Goal: Information Seeking & Learning: Check status

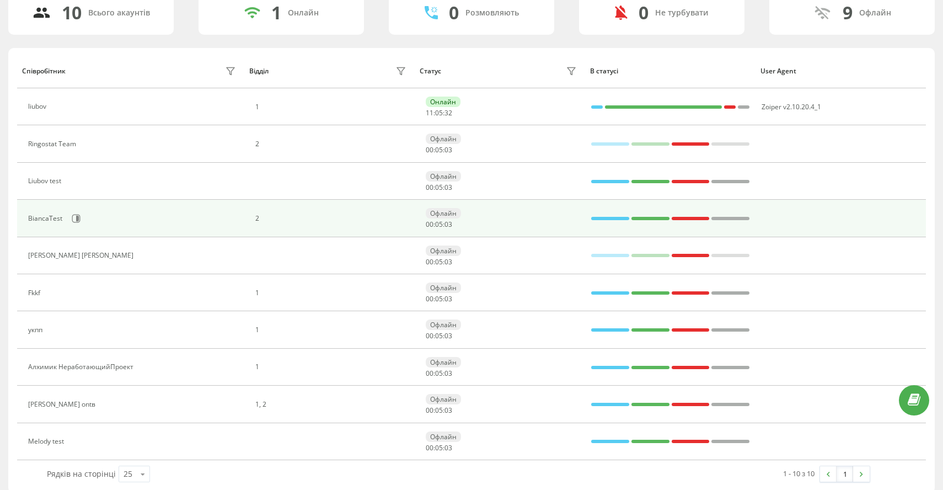
scroll to position [99, 0]
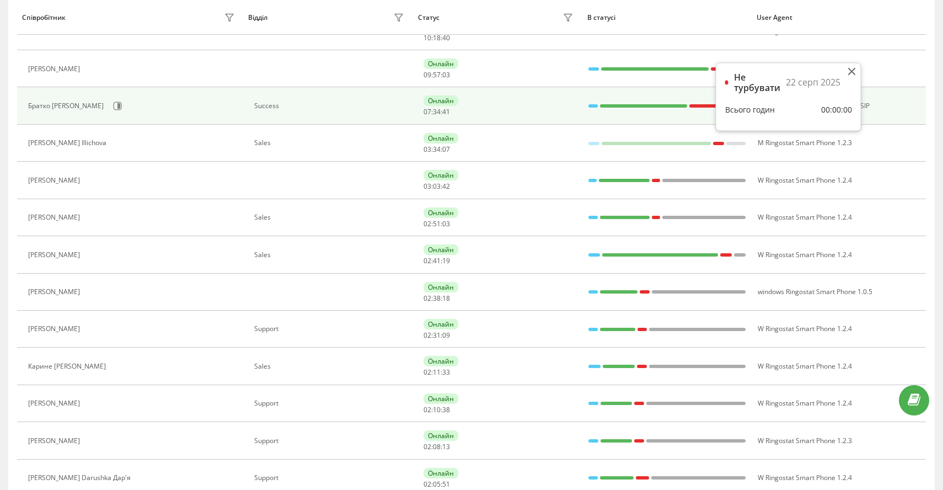
scroll to position [535, 0]
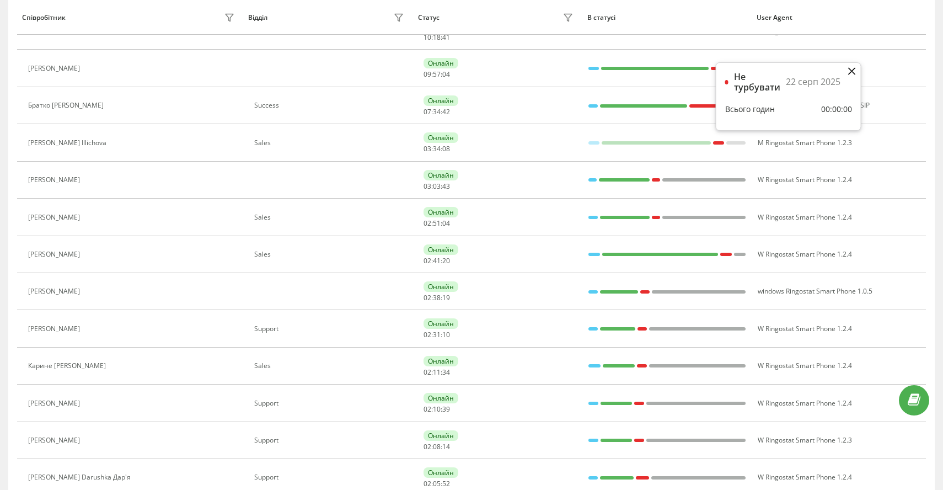
click at [853, 71] on icon at bounding box center [851, 71] width 7 height 7
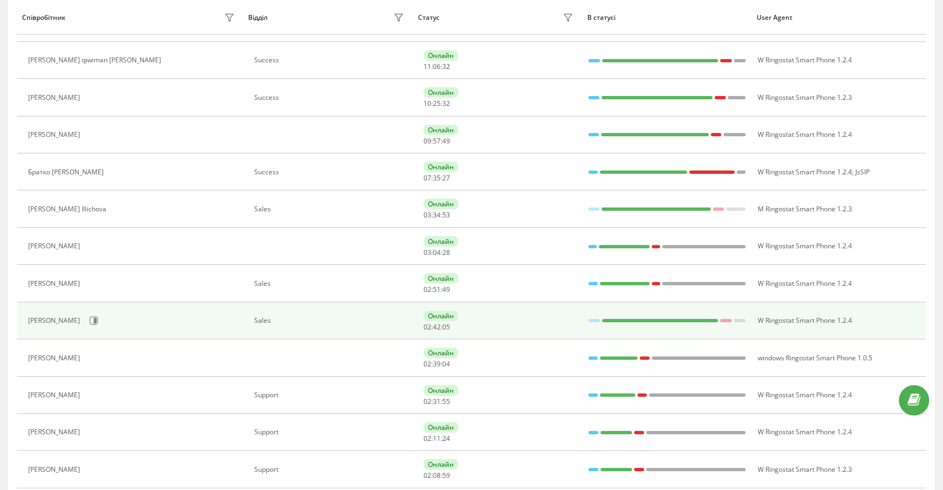
scroll to position [355, 0]
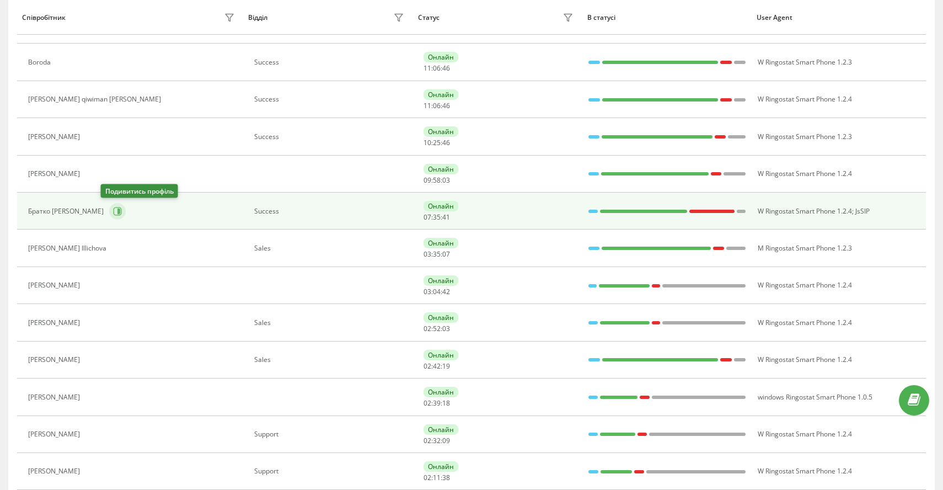
click at [113, 210] on icon at bounding box center [117, 211] width 9 height 9
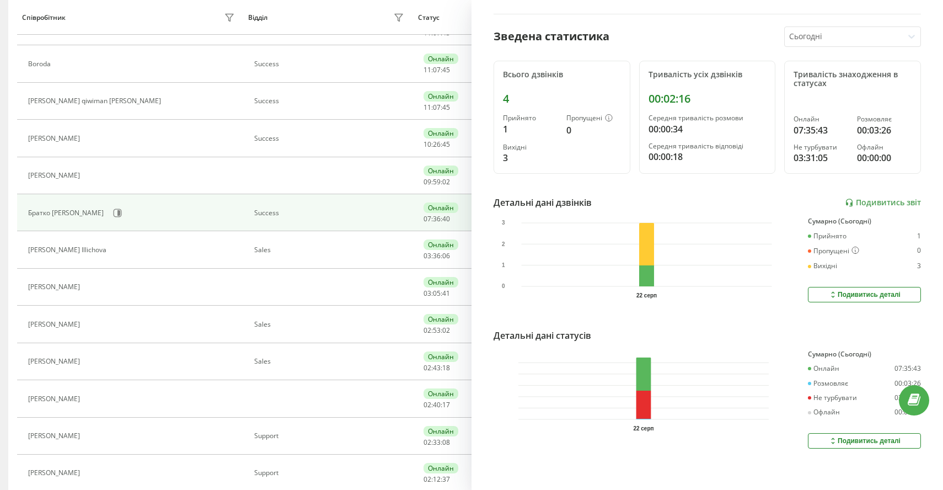
scroll to position [99, 0]
click at [348, 18] on div "Відділ" at bounding box center [327, 18] width 159 height 18
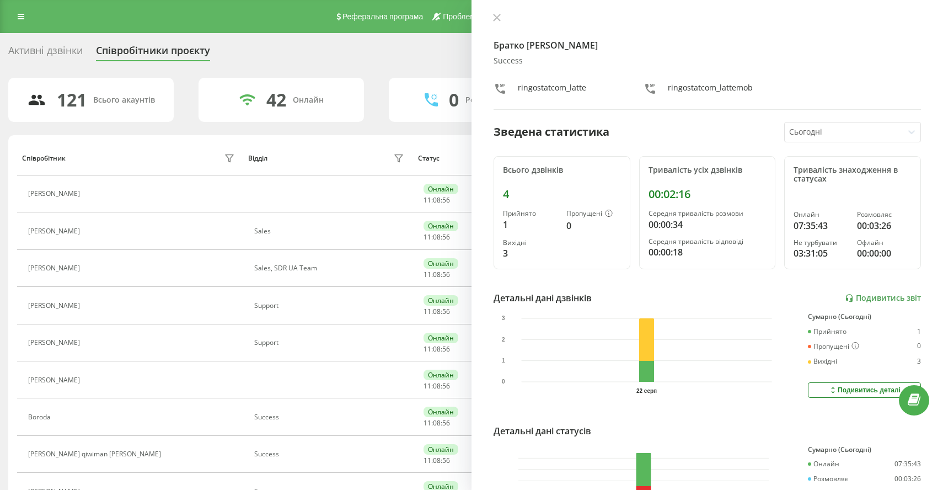
scroll to position [0, 0]
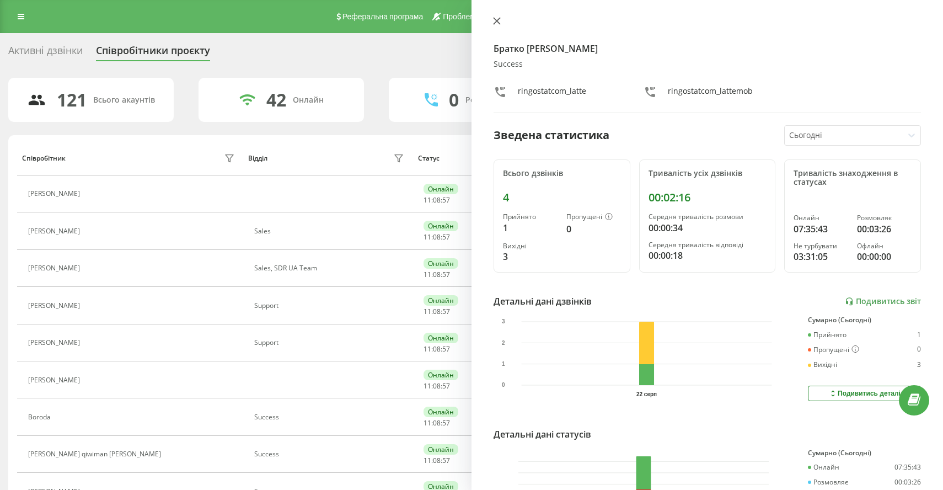
click at [497, 23] on icon at bounding box center [497, 21] width 8 height 8
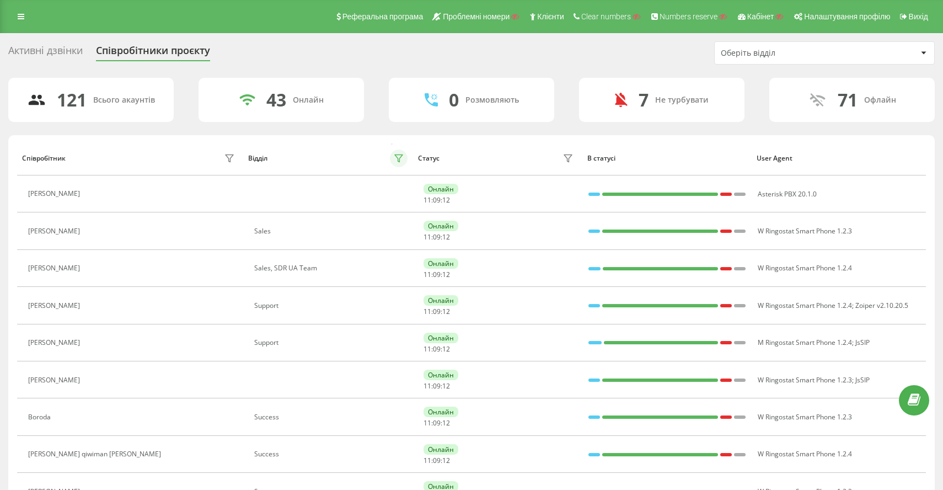
click at [399, 157] on icon at bounding box center [398, 158] width 9 height 9
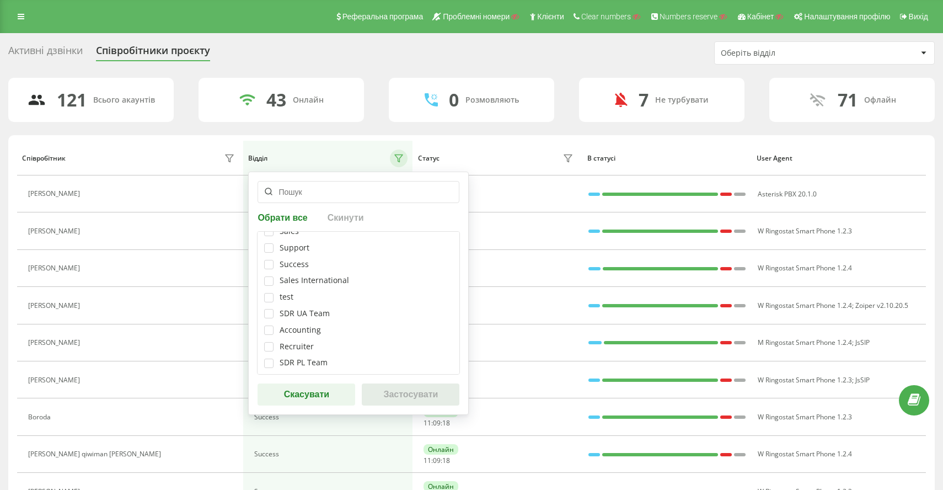
click at [531, 160] on div "Статус" at bounding box center [497, 159] width 159 height 18
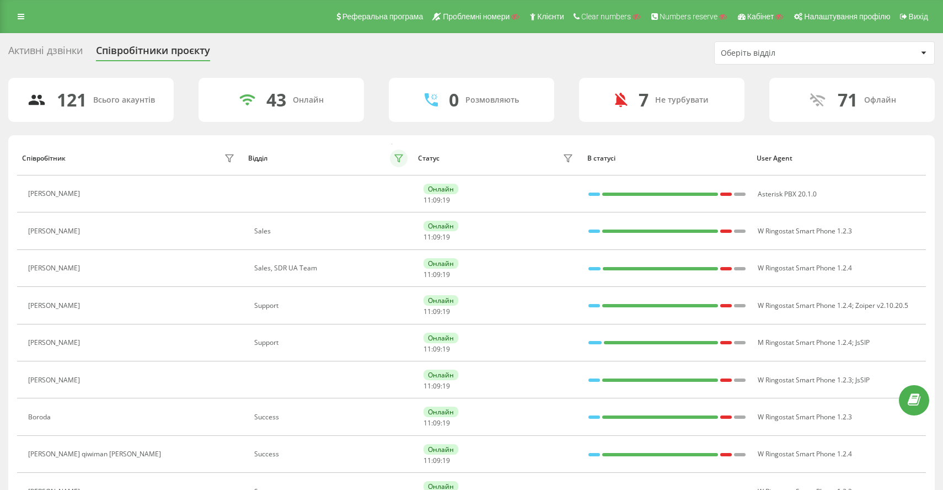
click at [402, 158] on icon at bounding box center [398, 158] width 9 height 9
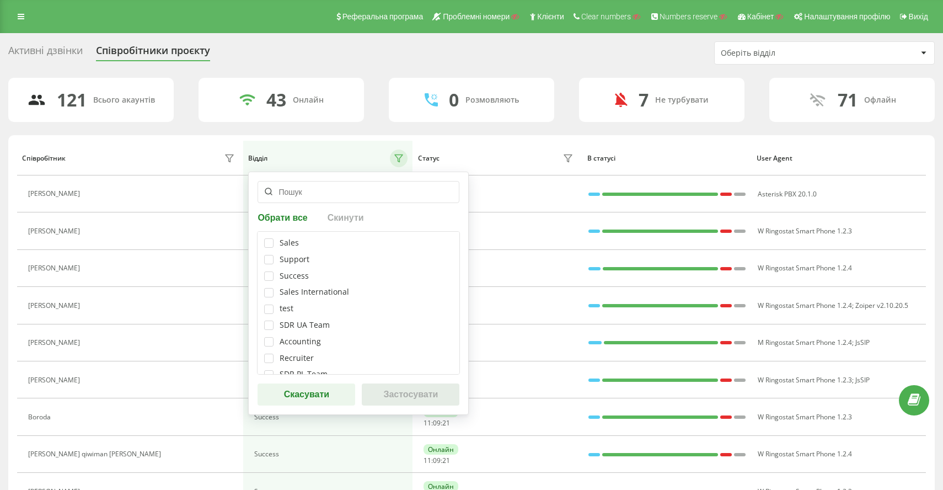
click at [507, 154] on div "Статус" at bounding box center [497, 159] width 159 height 18
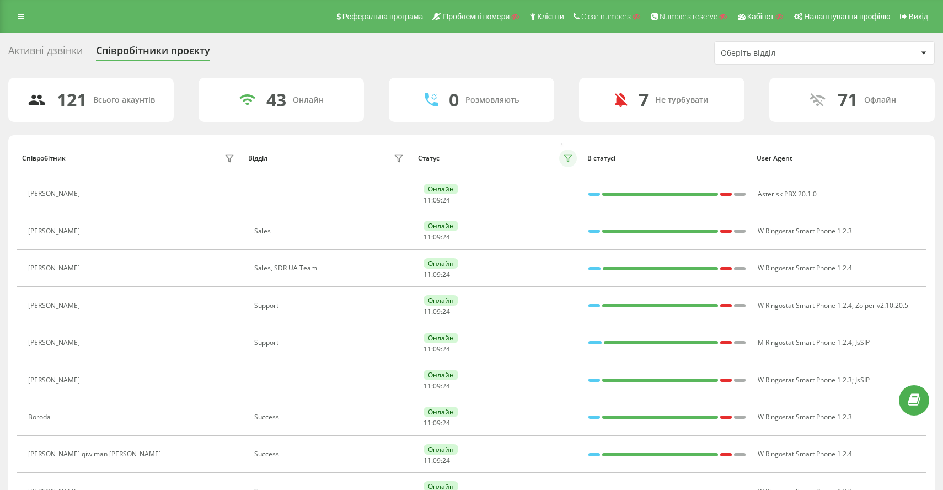
click at [573, 158] on icon at bounding box center [568, 158] width 9 height 9
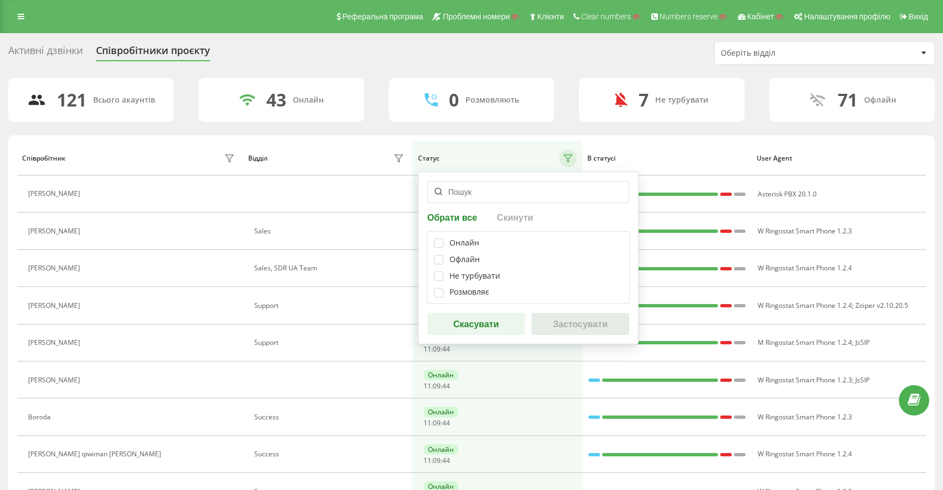
click at [474, 333] on button "Скасувати" at bounding box center [477, 324] width 98 height 22
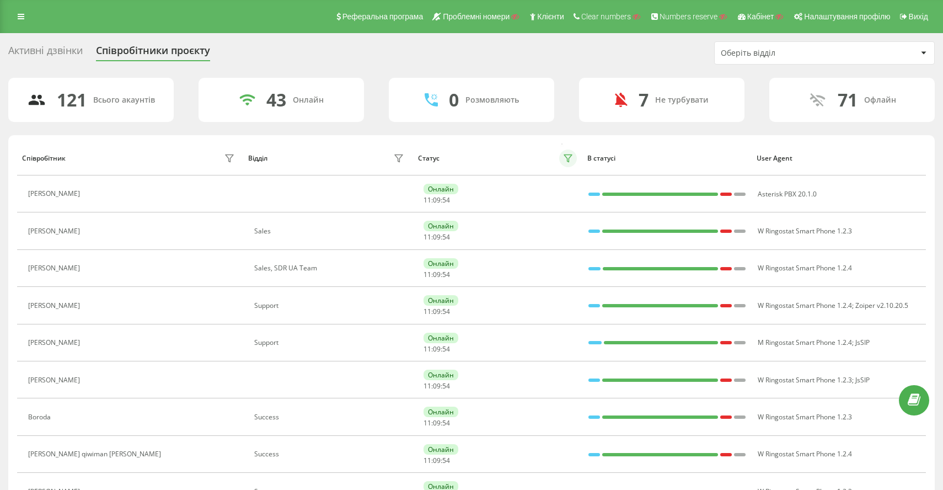
click at [571, 157] on icon at bounding box center [568, 158] width 9 height 9
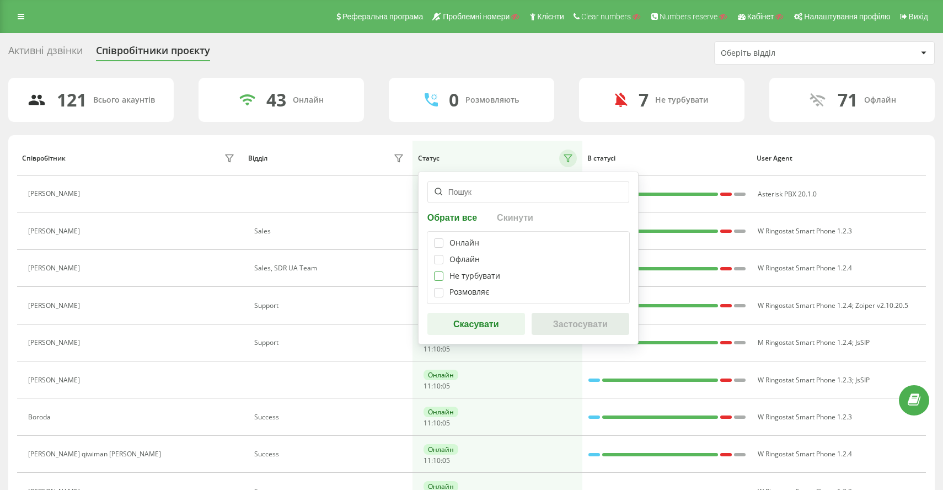
click at [441, 271] on label at bounding box center [438, 271] width 9 height 0
click at [439, 271] on label at bounding box center [438, 271] width 9 height 0
checkbox input "false"
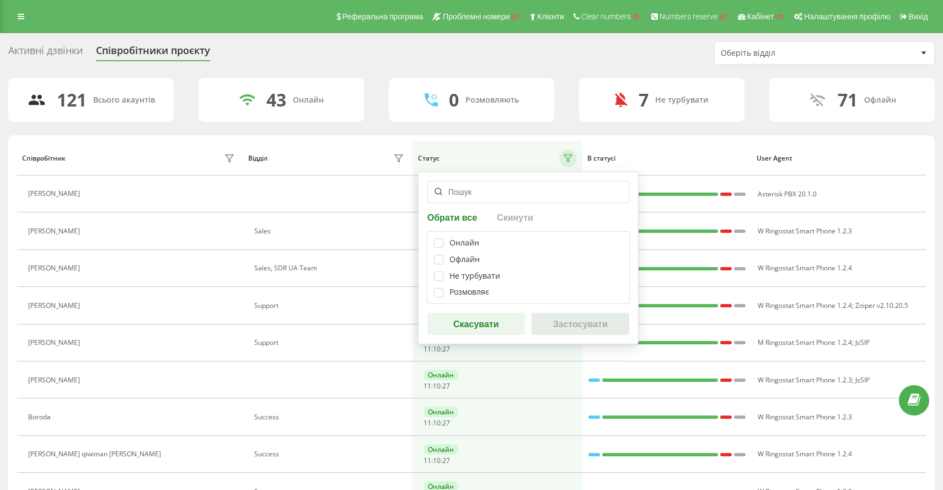
click at [490, 324] on button "Скасувати" at bounding box center [477, 324] width 98 height 22
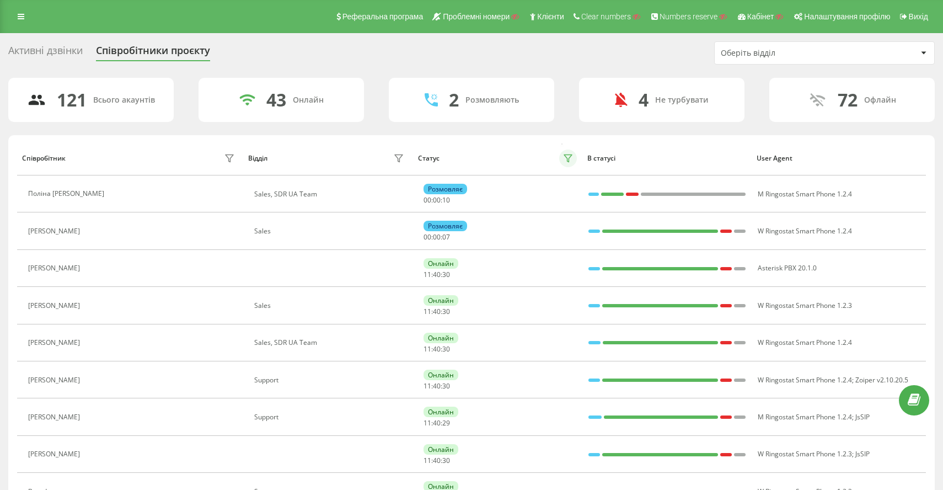
click at [572, 156] on icon at bounding box center [568, 158] width 9 height 9
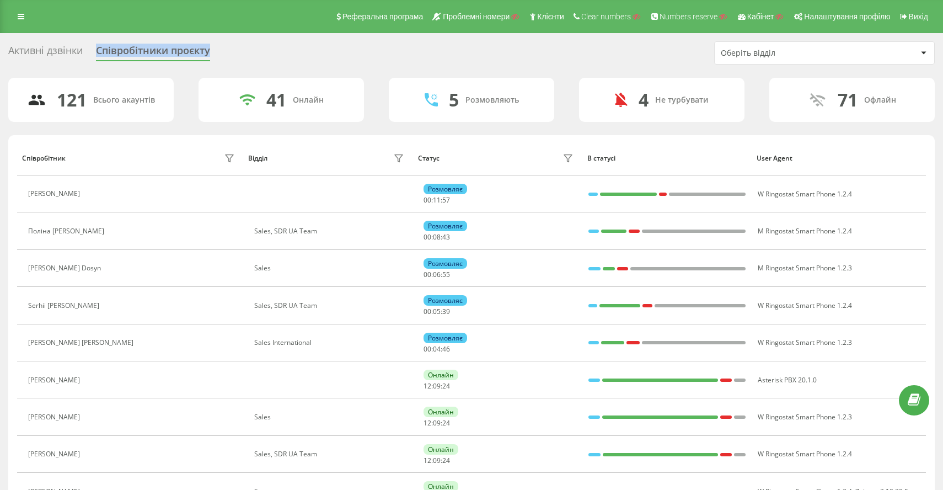
drag, startPoint x: 222, startPoint y: 52, endPoint x: 99, endPoint y: 48, distance: 122.5
click at [99, 48] on div "Активні дзвінки Співробітники проєкту" at bounding box center [115, 53] width 215 height 17
copy div "Співробітники проєкту"
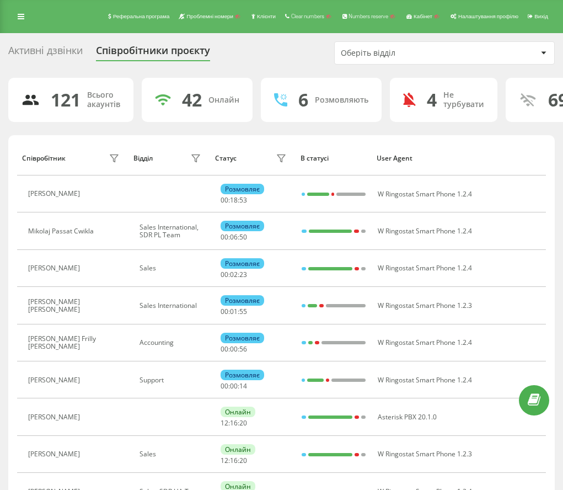
click at [70, 54] on div "Активні дзвінки" at bounding box center [45, 53] width 74 height 17
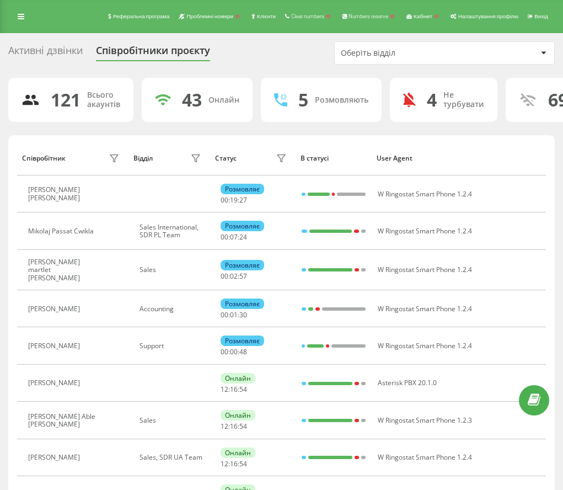
click at [61, 52] on div "Активні дзвінки" at bounding box center [45, 53] width 74 height 17
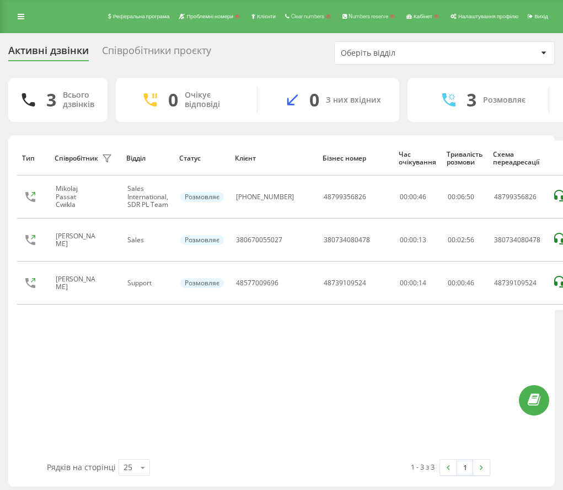
click at [177, 50] on div "Співробітники проєкту" at bounding box center [156, 53] width 109 height 17
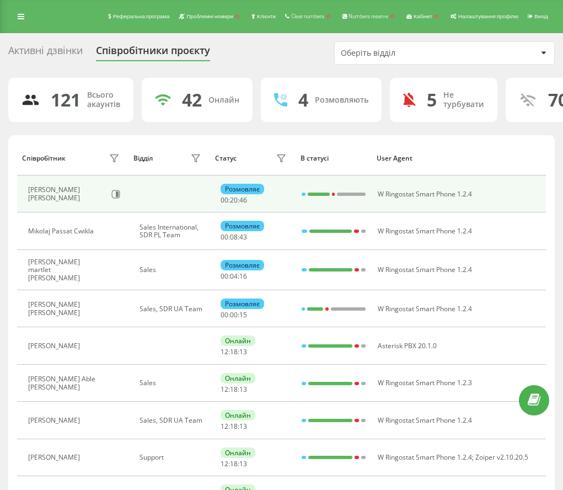
click at [335, 193] on div at bounding box center [333, 194] width 3 height 3
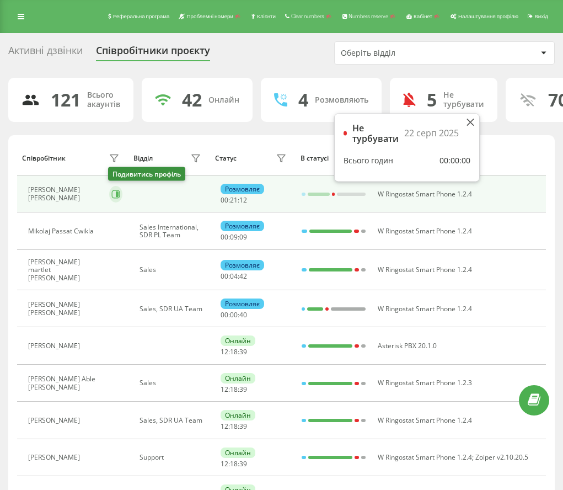
click at [115, 192] on icon at bounding box center [115, 194] width 9 height 9
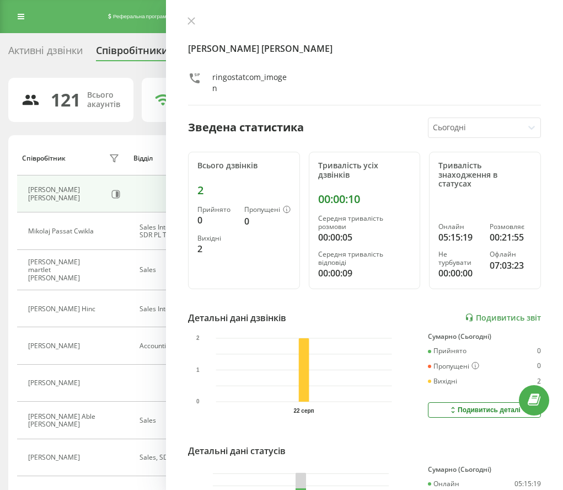
click at [128, 54] on div "Співробітники проєкту" at bounding box center [153, 53] width 114 height 17
click at [60, 53] on div "Активні дзвінки" at bounding box center [45, 53] width 74 height 17
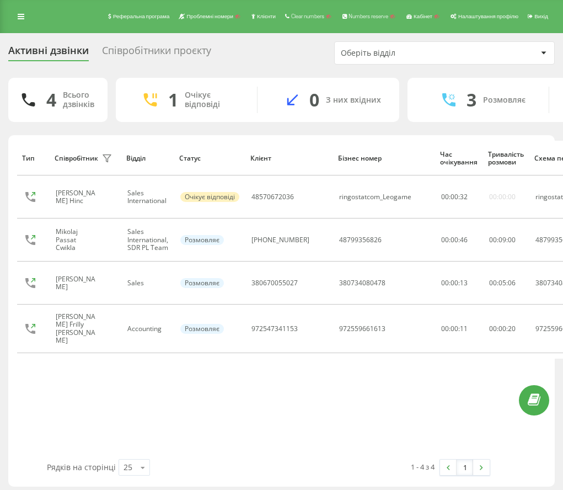
click at [183, 47] on div "Співробітники проєкту" at bounding box center [156, 53] width 109 height 17
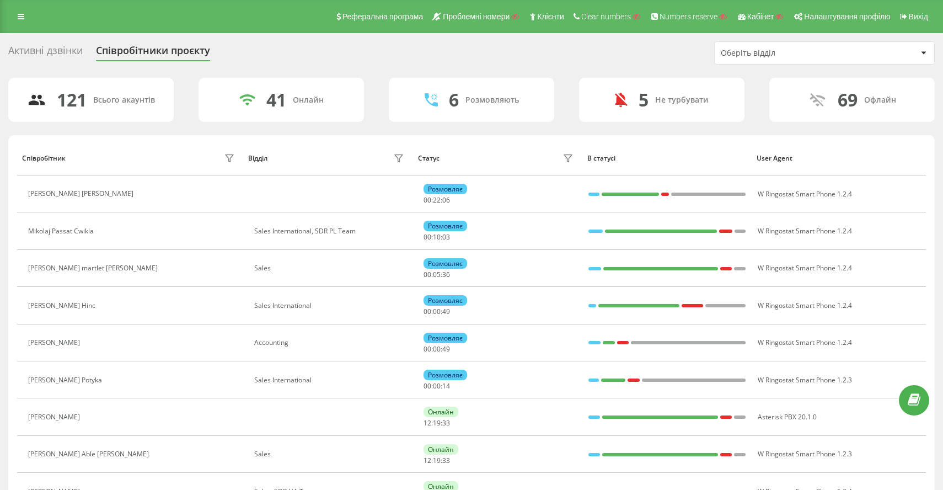
click at [563, 53] on div "Оберіть відділ" at bounding box center [787, 53] width 132 height 9
click at [563, 58] on div "Активні дзвінки Співробітники проєкту Оберіть відділ" at bounding box center [471, 52] width 927 height 23
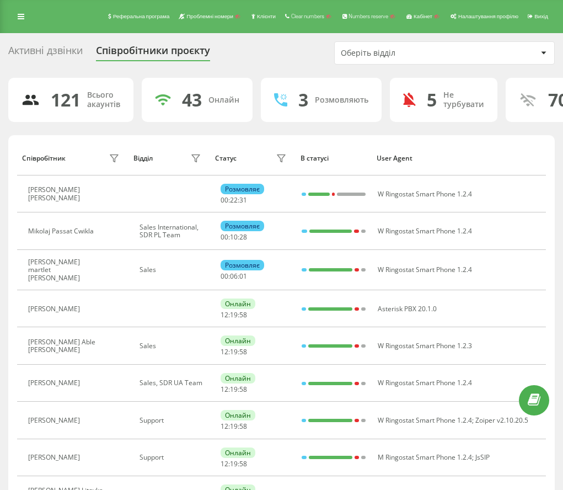
click at [70, 51] on div "Активні дзвінки" at bounding box center [45, 53] width 74 height 17
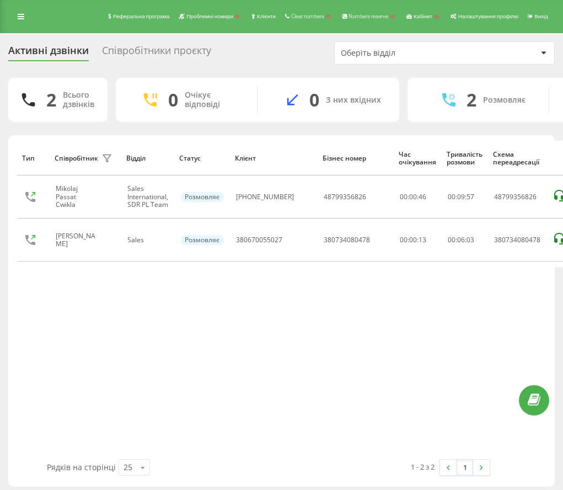
click at [166, 47] on div "Співробітники проєкту" at bounding box center [156, 53] width 109 height 17
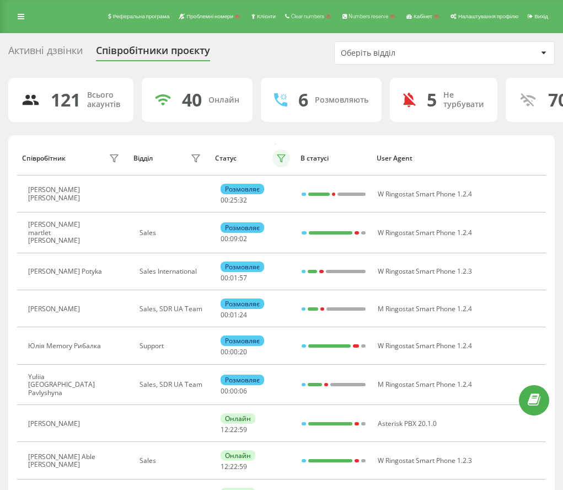
click at [282, 158] on icon at bounding box center [281, 158] width 9 height 9
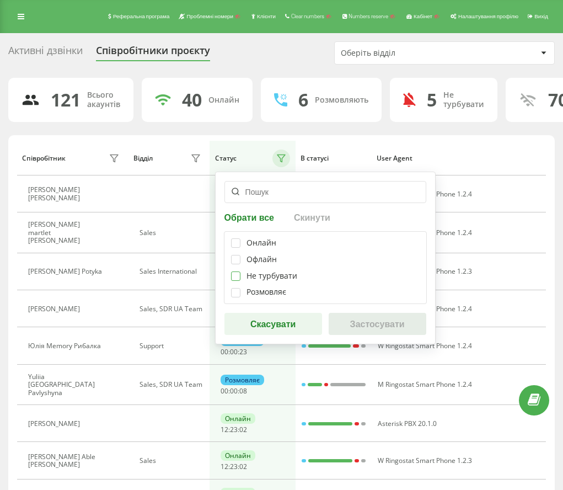
click at [240, 271] on label at bounding box center [235, 271] width 9 height 0
checkbox input "true"
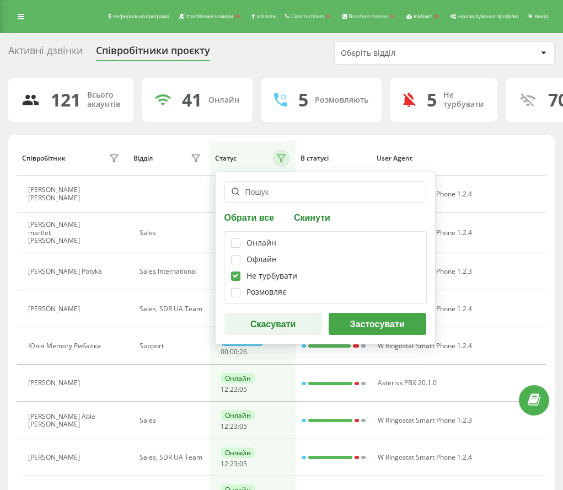
click at [377, 323] on button "Застосувати" at bounding box center [378, 324] width 98 height 22
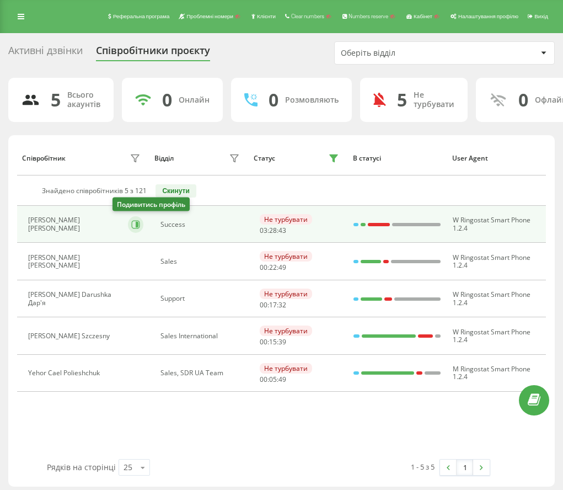
click at [131, 226] on icon at bounding box center [135, 224] width 9 height 9
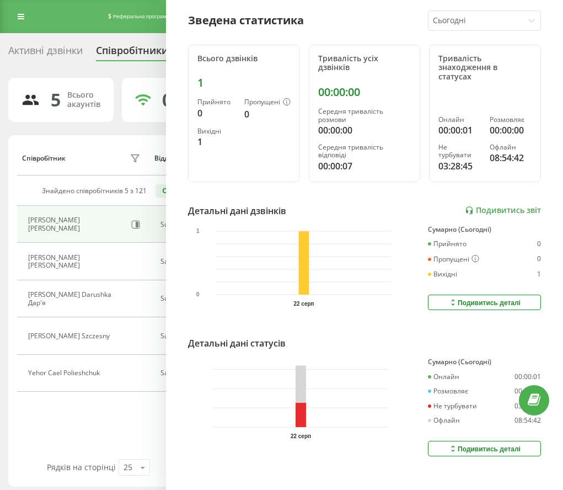
scroll to position [5, 0]
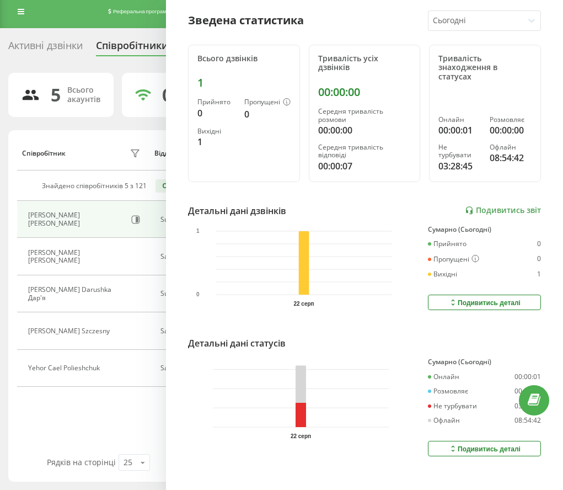
click at [464, 444] on div "Подивитись деталі" at bounding box center [485, 448] width 72 height 9
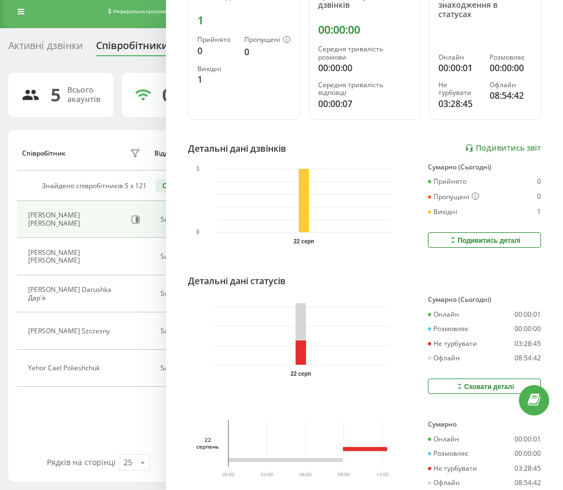
scroll to position [208, 0]
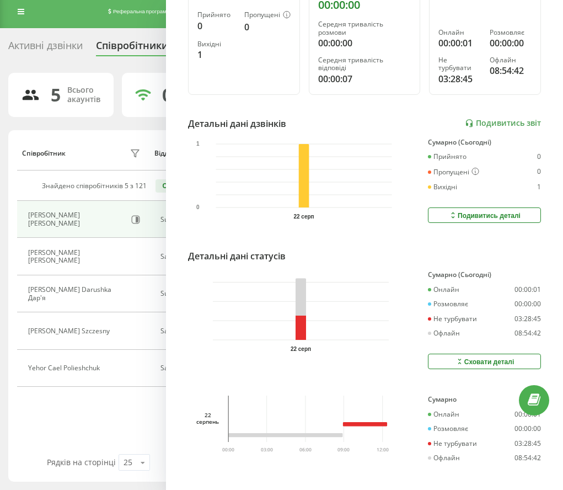
click at [472, 357] on div "Сховати деталі" at bounding box center [485, 361] width 60 height 9
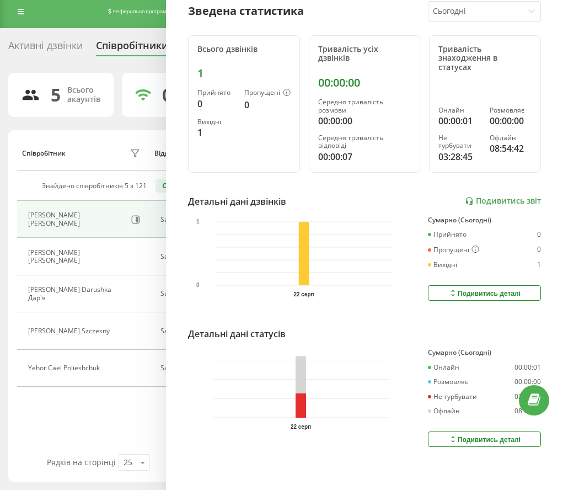
scroll to position [121, 0]
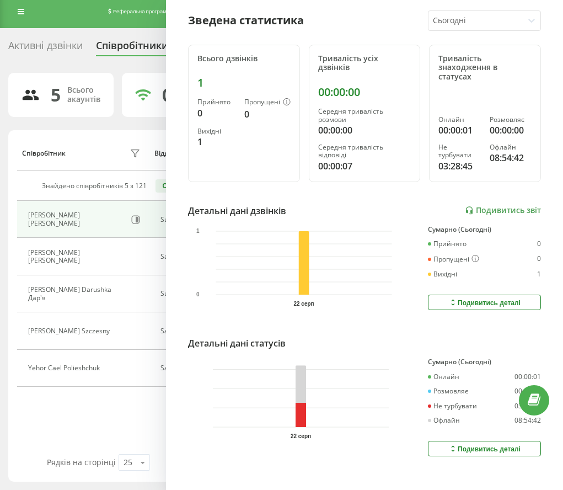
click at [473, 444] on div "Подивитись деталі" at bounding box center [485, 448] width 72 height 9
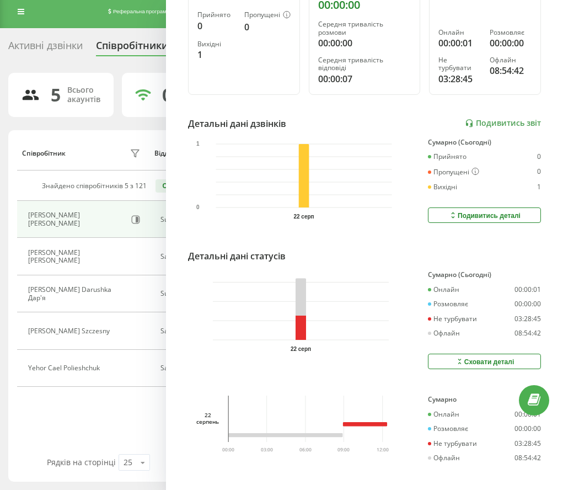
click at [473, 357] on div "Сховати деталі" at bounding box center [485, 361] width 60 height 9
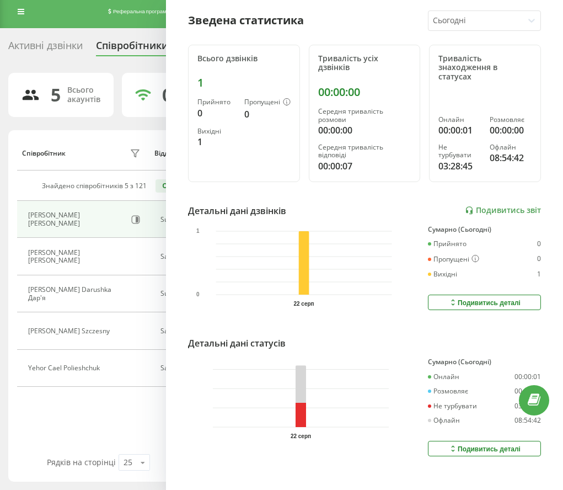
click at [447, 441] on button "Подивитись деталі" at bounding box center [484, 448] width 113 height 15
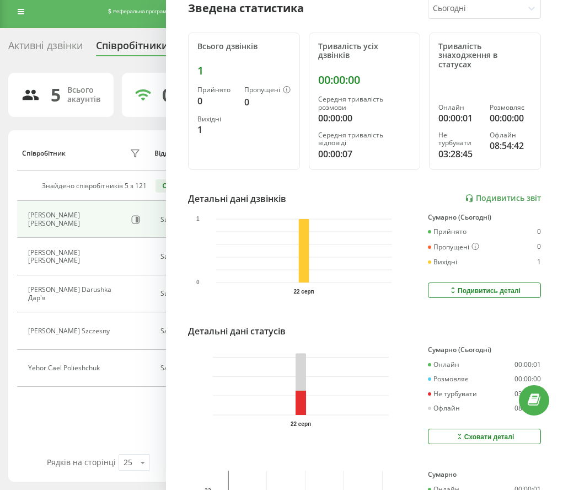
scroll to position [208, 0]
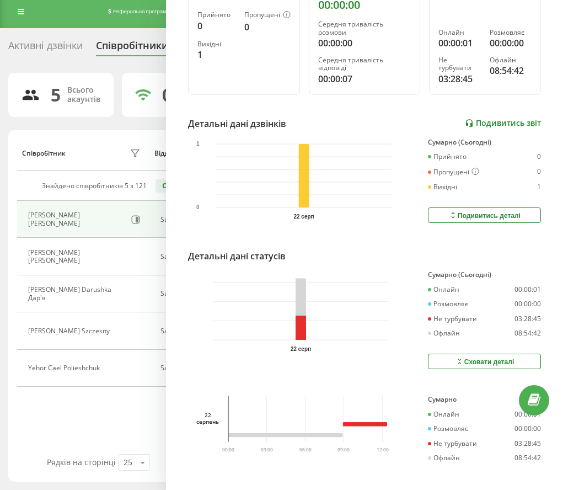
click at [507, 119] on link "Подивитись звіт" at bounding box center [503, 123] width 76 height 9
click at [472, 357] on div "Сховати деталі" at bounding box center [485, 361] width 60 height 9
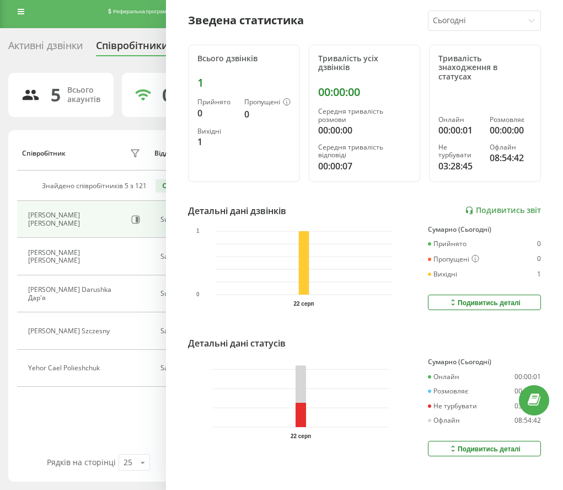
click at [484, 449] on div "Сидорук lira Олександра Success ringostatcom_lira ringostatcom_liratestmob Звед…" at bounding box center [364, 245] width 397 height 490
click at [484, 445] on button "Подивитись деталі" at bounding box center [484, 448] width 113 height 15
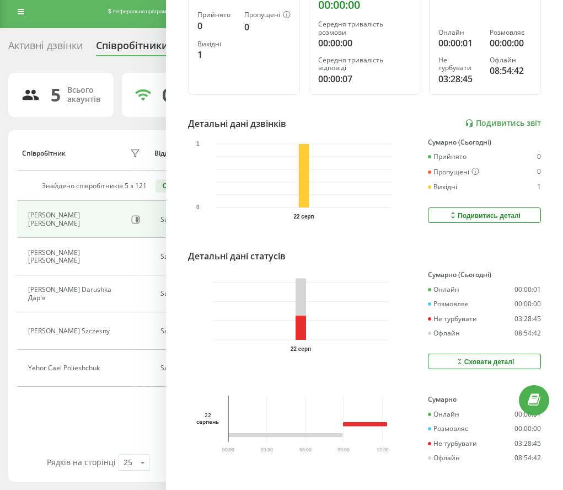
click at [527, 354] on button "Сховати деталі" at bounding box center [484, 361] width 113 height 15
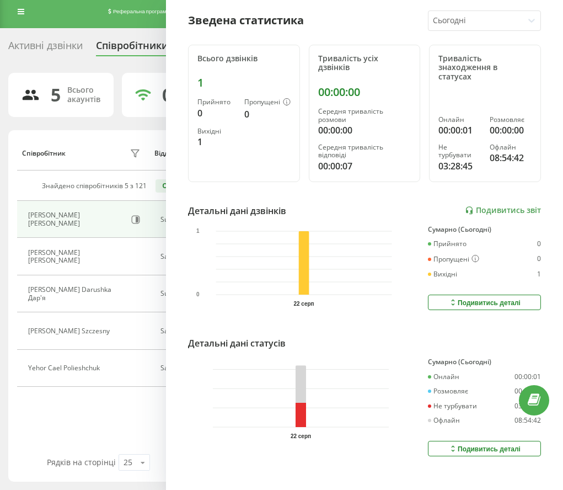
click at [492, 444] on div "Подивитись деталі" at bounding box center [485, 448] width 72 height 9
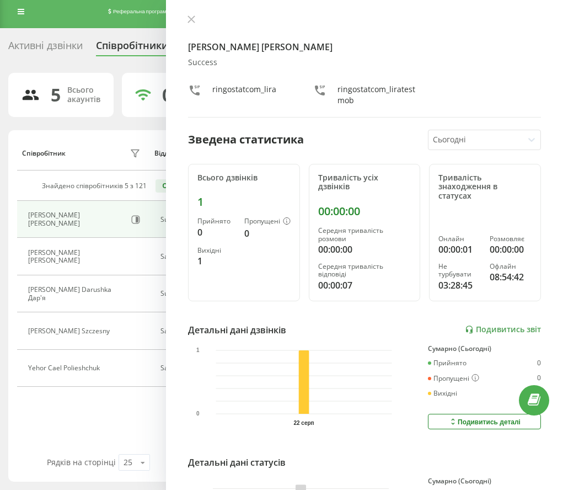
scroll to position [0, 0]
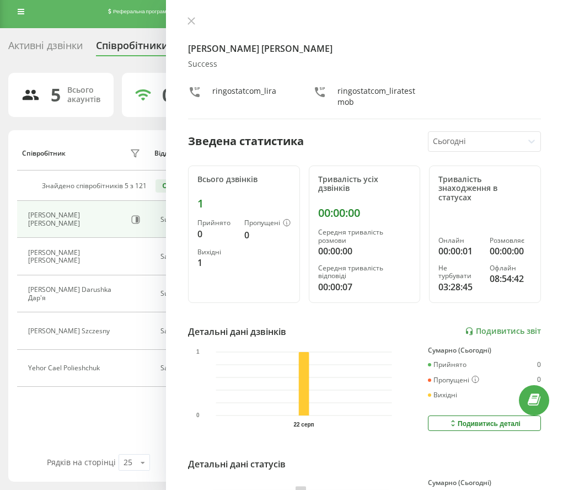
click at [100, 125] on div "5 Всього акаунтів 0 Онлайн 0 Розмовляють 5 Не турбувати 0 Офлайн Співробітник В…" at bounding box center [281, 277] width 547 height 409
click at [191, 21] on icon at bounding box center [191, 21] width 7 height 7
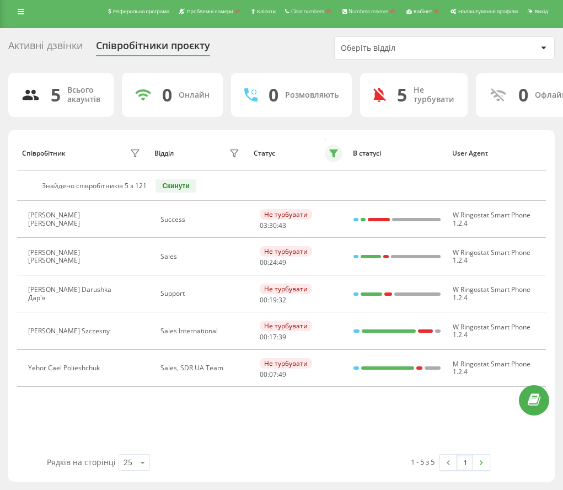
click at [334, 152] on icon at bounding box center [334, 153] width 8 height 7
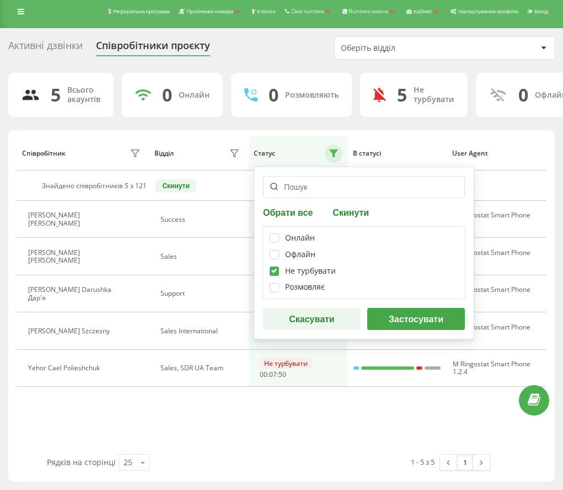
click at [274, 266] on label at bounding box center [274, 266] width 9 height 0
checkbox input "false"
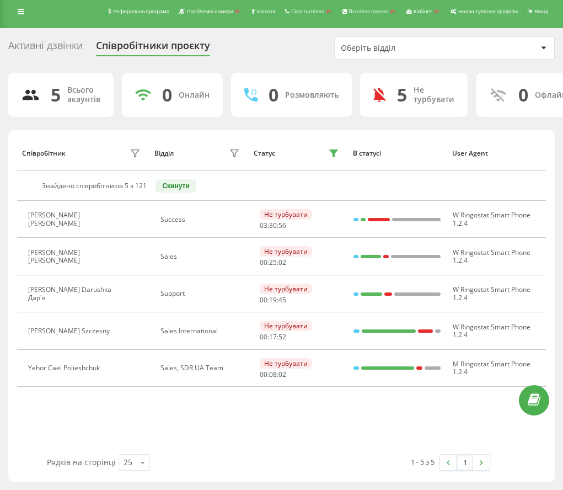
click at [430, 143] on th "В статусі" at bounding box center [397, 153] width 99 height 35
click at [335, 155] on icon at bounding box center [333, 153] width 9 height 9
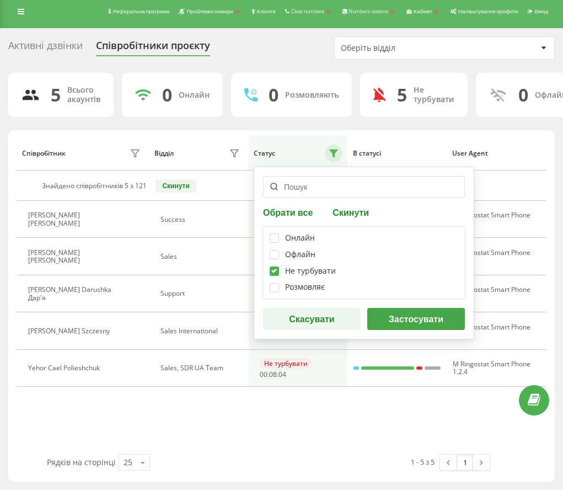
click at [274, 266] on label at bounding box center [274, 266] width 9 height 0
checkbox input "false"
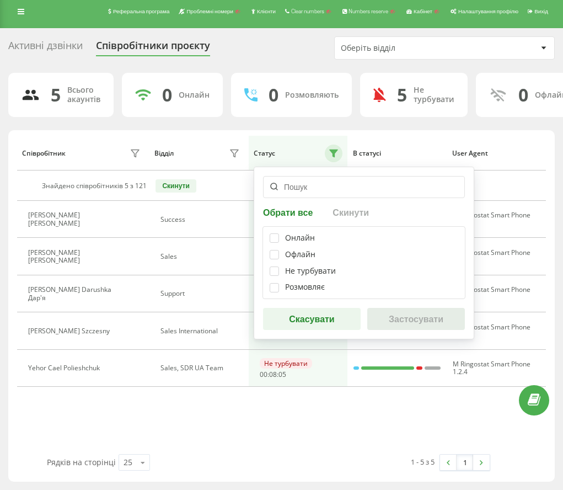
click at [303, 309] on button "Скасувати" at bounding box center [312, 319] width 98 height 22
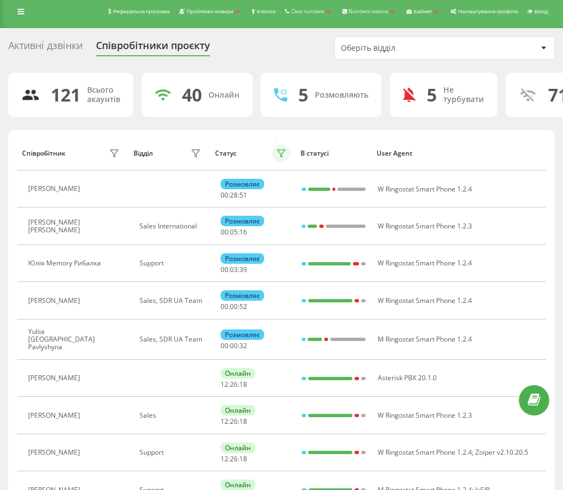
click at [284, 150] on icon at bounding box center [281, 153] width 8 height 7
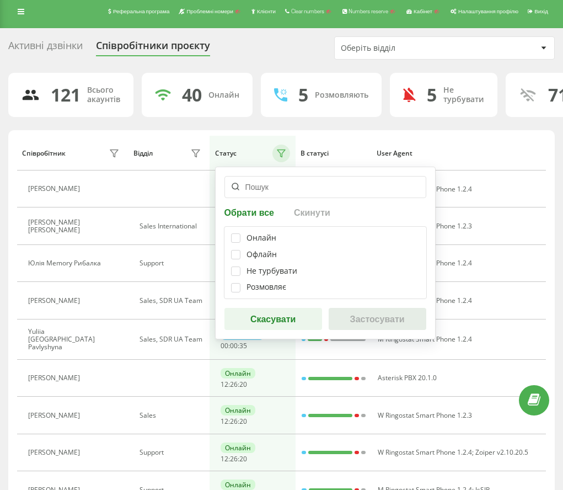
click at [269, 212] on button "Обрати все" at bounding box center [251, 212] width 53 height 10
checkbox input "true"
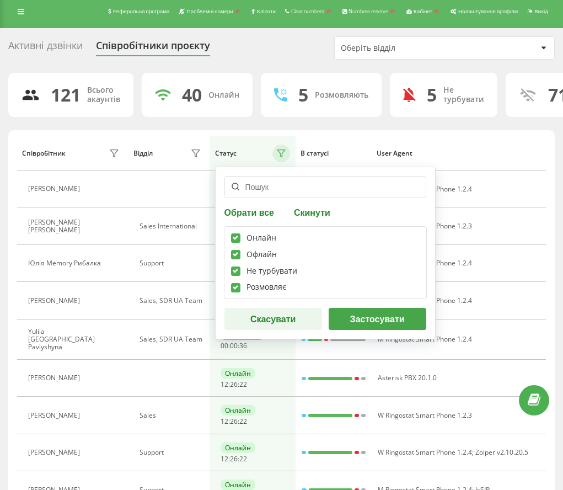
click at [269, 212] on button "Обрати все" at bounding box center [251, 212] width 53 height 10
click at [287, 313] on button "Скасувати" at bounding box center [274, 319] width 98 height 22
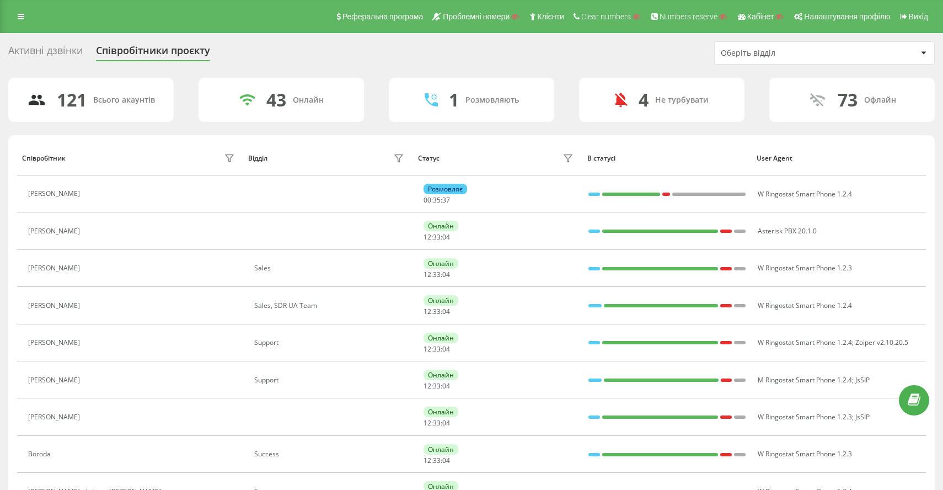
click at [70, 58] on div "Активні дзвінки" at bounding box center [45, 53] width 74 height 17
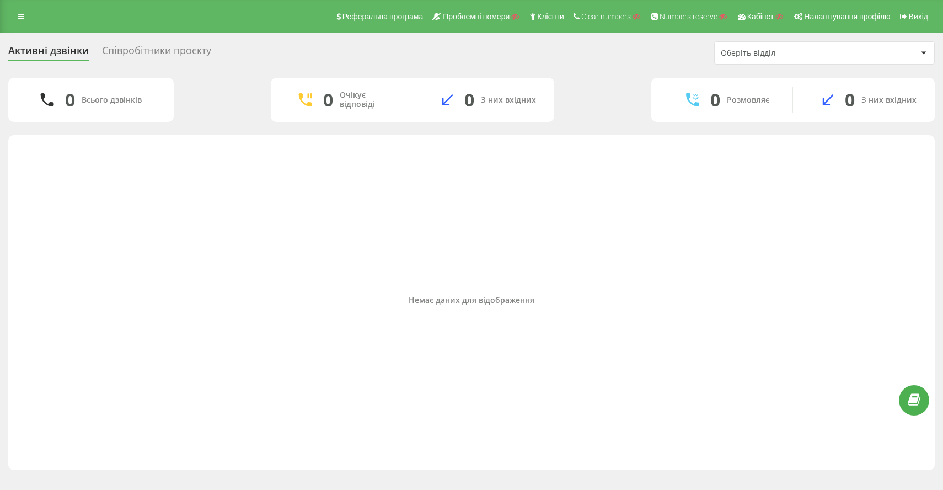
click at [133, 50] on div "Співробітники проєкту" at bounding box center [156, 53] width 109 height 17
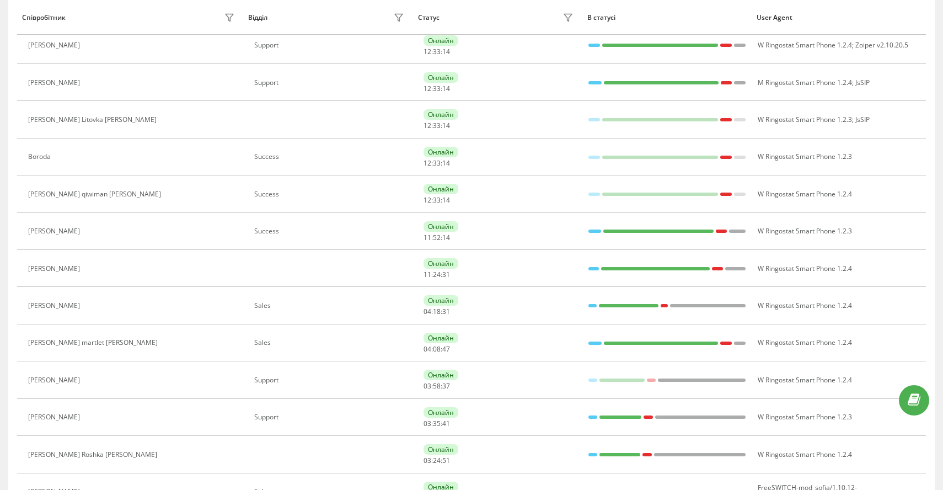
scroll to position [299, 0]
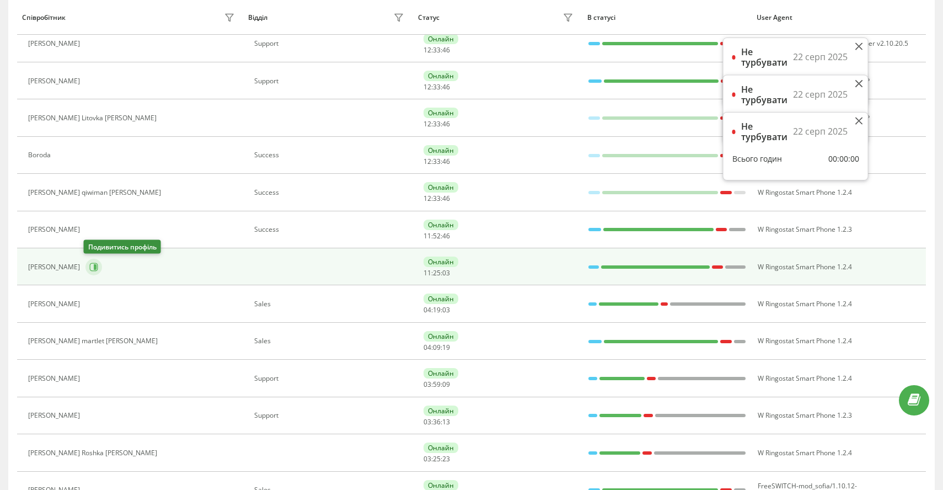
click at [90, 267] on icon at bounding box center [93, 267] width 9 height 9
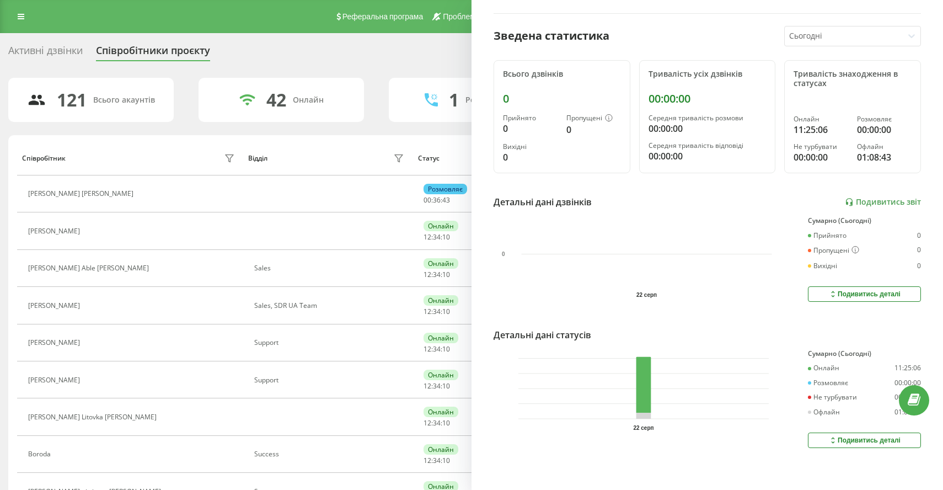
click at [231, 44] on div "Активні дзвінки Співробітники проєкту Оберіть відділ" at bounding box center [471, 52] width 927 height 23
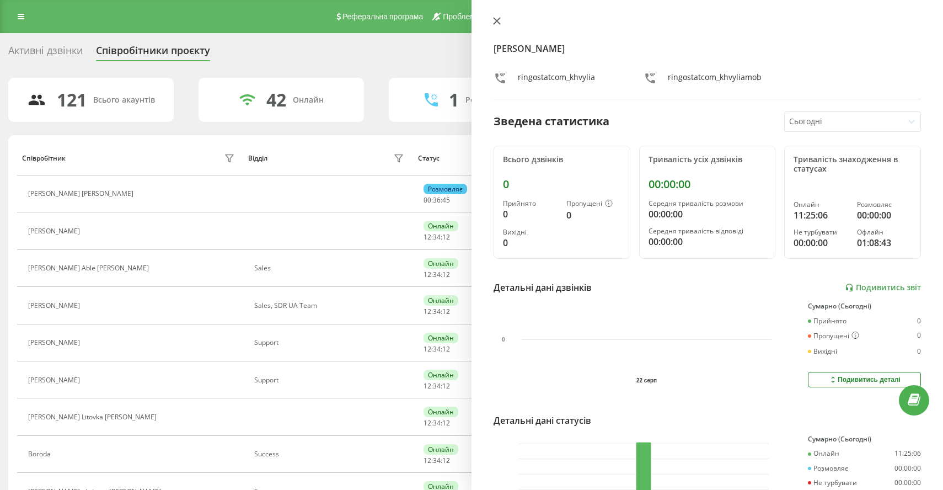
click at [498, 17] on button at bounding box center [497, 22] width 14 height 10
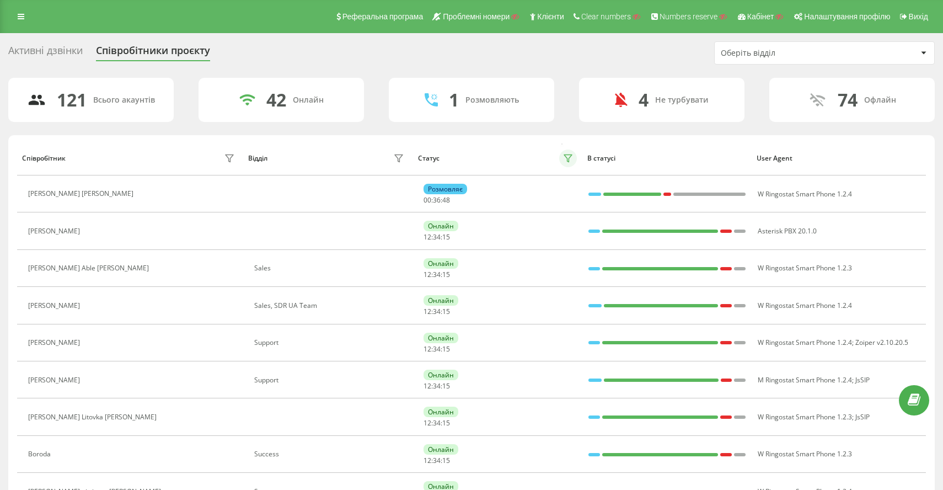
click at [572, 156] on icon at bounding box center [568, 158] width 9 height 9
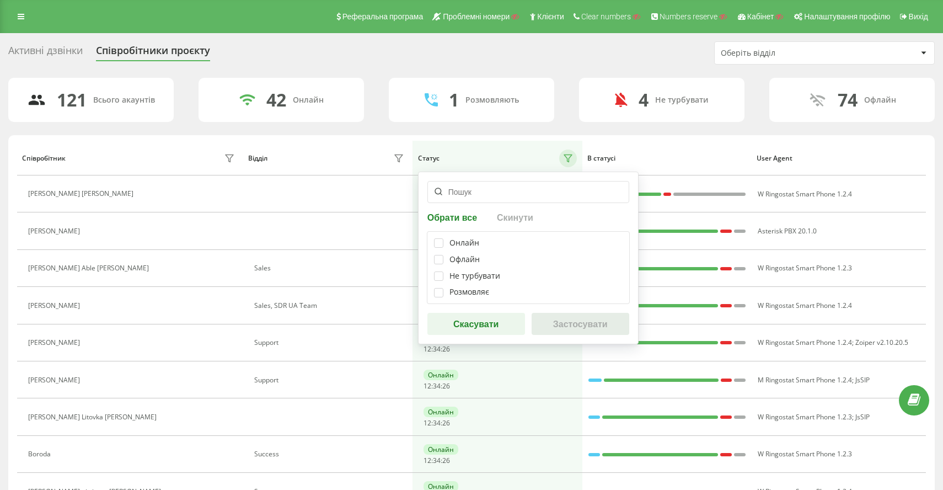
click at [499, 324] on button "Скасувати" at bounding box center [477, 324] width 98 height 22
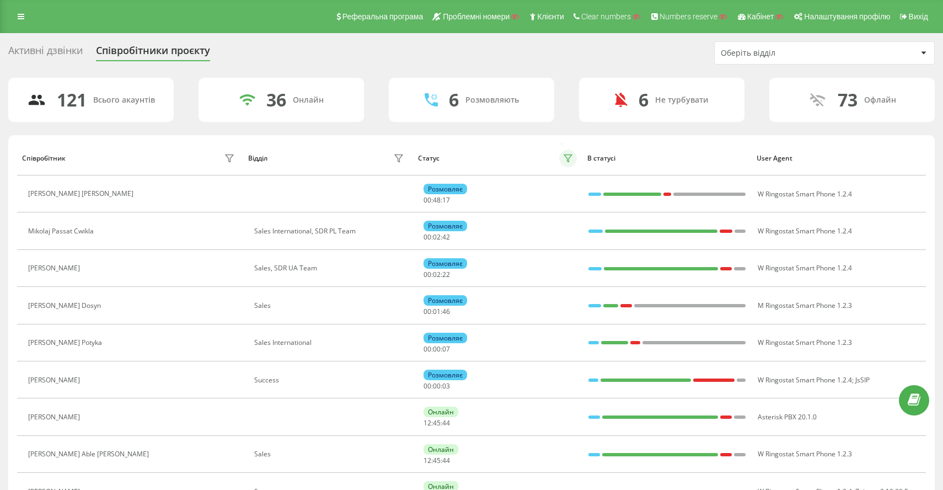
click at [572, 157] on icon at bounding box center [568, 158] width 8 height 7
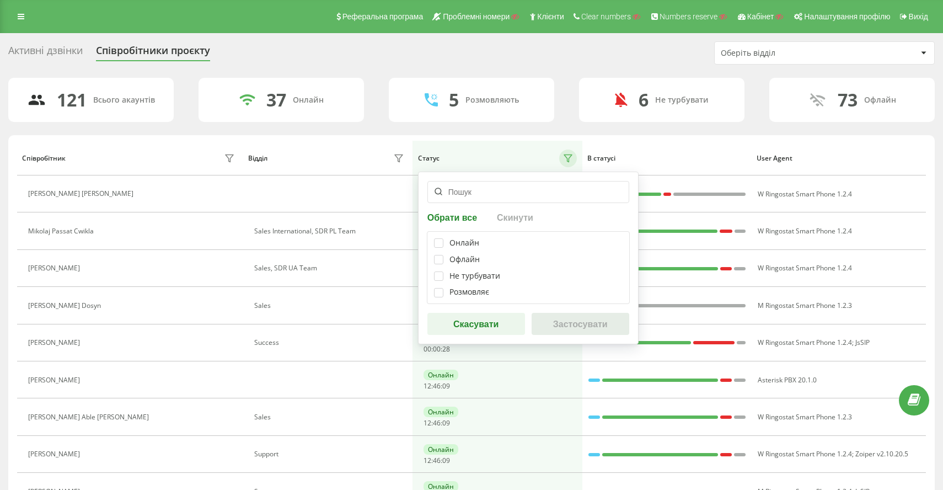
click at [479, 324] on button "Скасувати" at bounding box center [477, 324] width 98 height 22
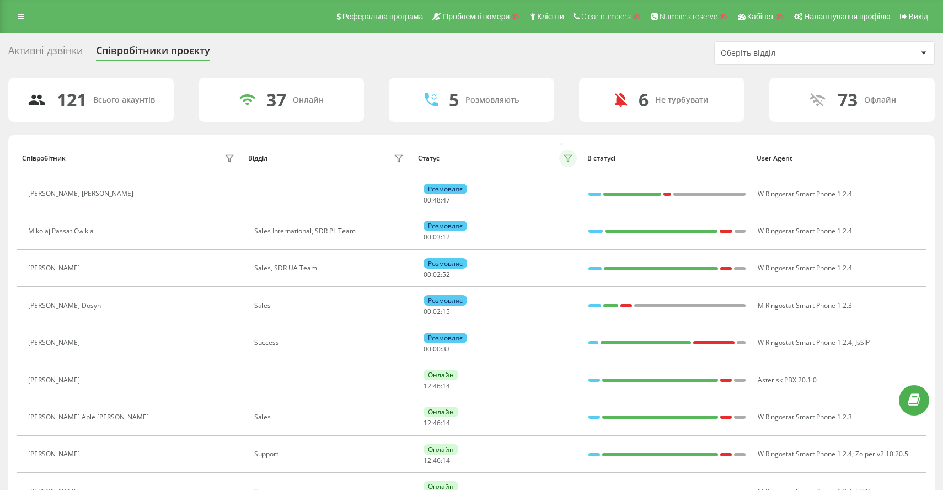
click at [570, 159] on icon at bounding box center [568, 158] width 9 height 9
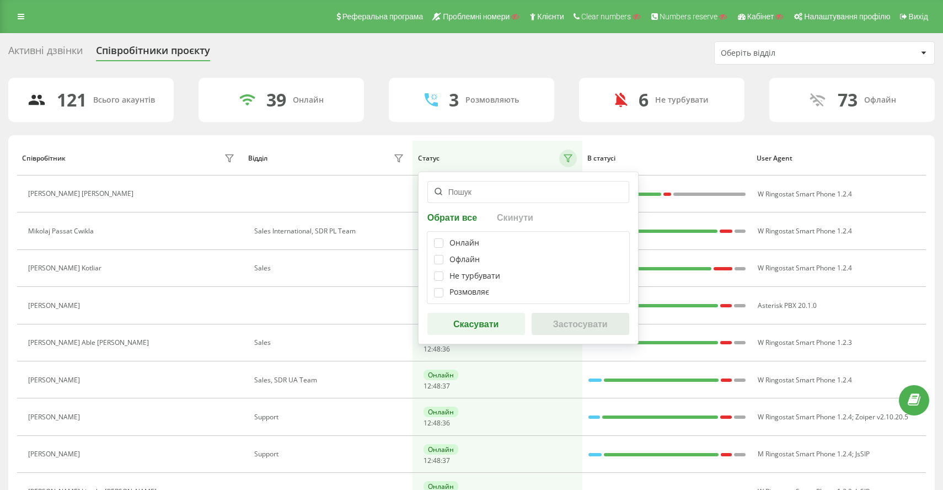
click at [491, 324] on button "Скасувати" at bounding box center [477, 324] width 98 height 22
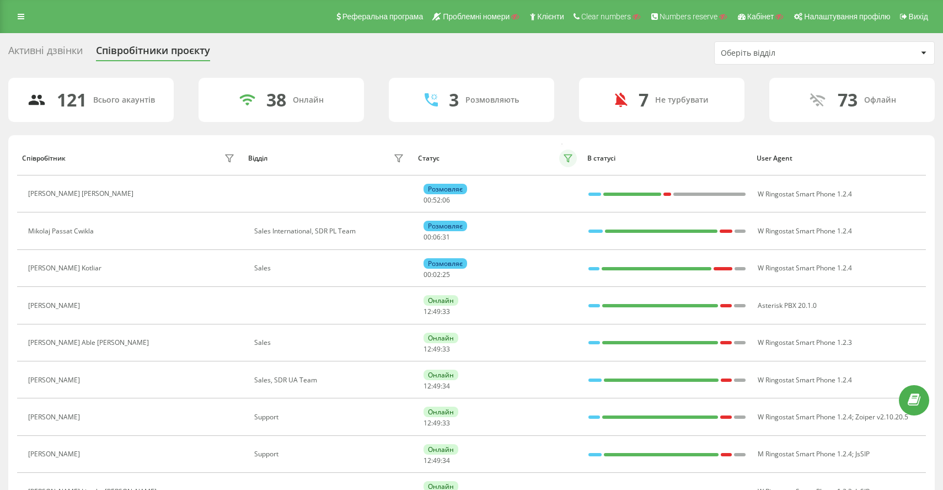
click at [569, 157] on icon at bounding box center [568, 158] width 9 height 9
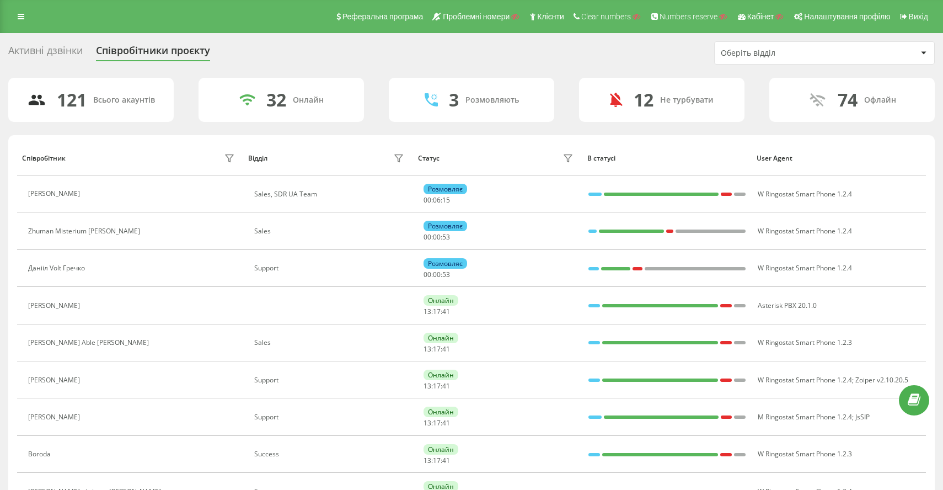
click at [66, 49] on div "Активні дзвінки" at bounding box center [45, 53] width 74 height 17
